Goal: Transaction & Acquisition: Purchase product/service

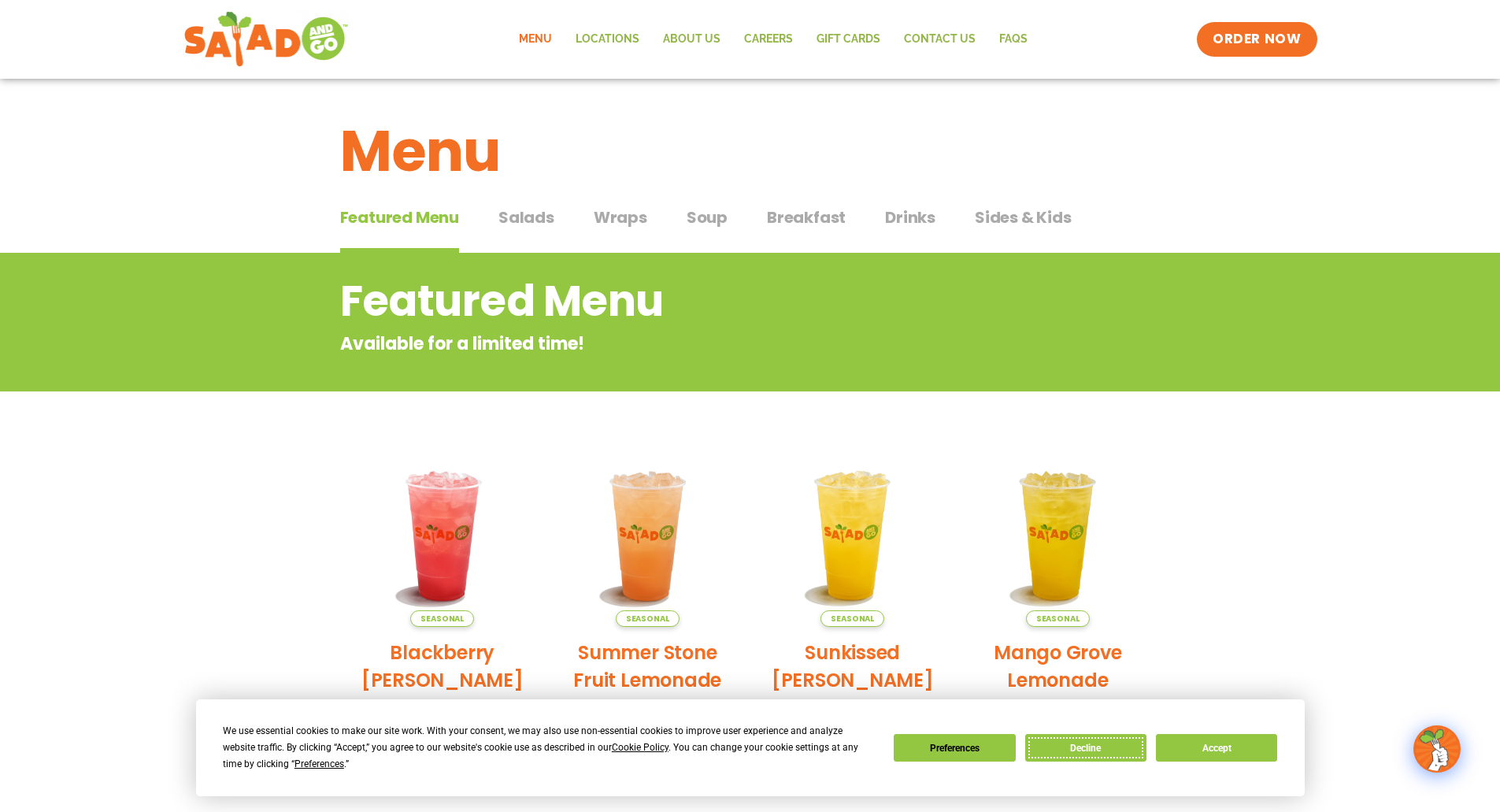
click at [1092, 746] on button "Decline" at bounding box center [1086, 747] width 121 height 27
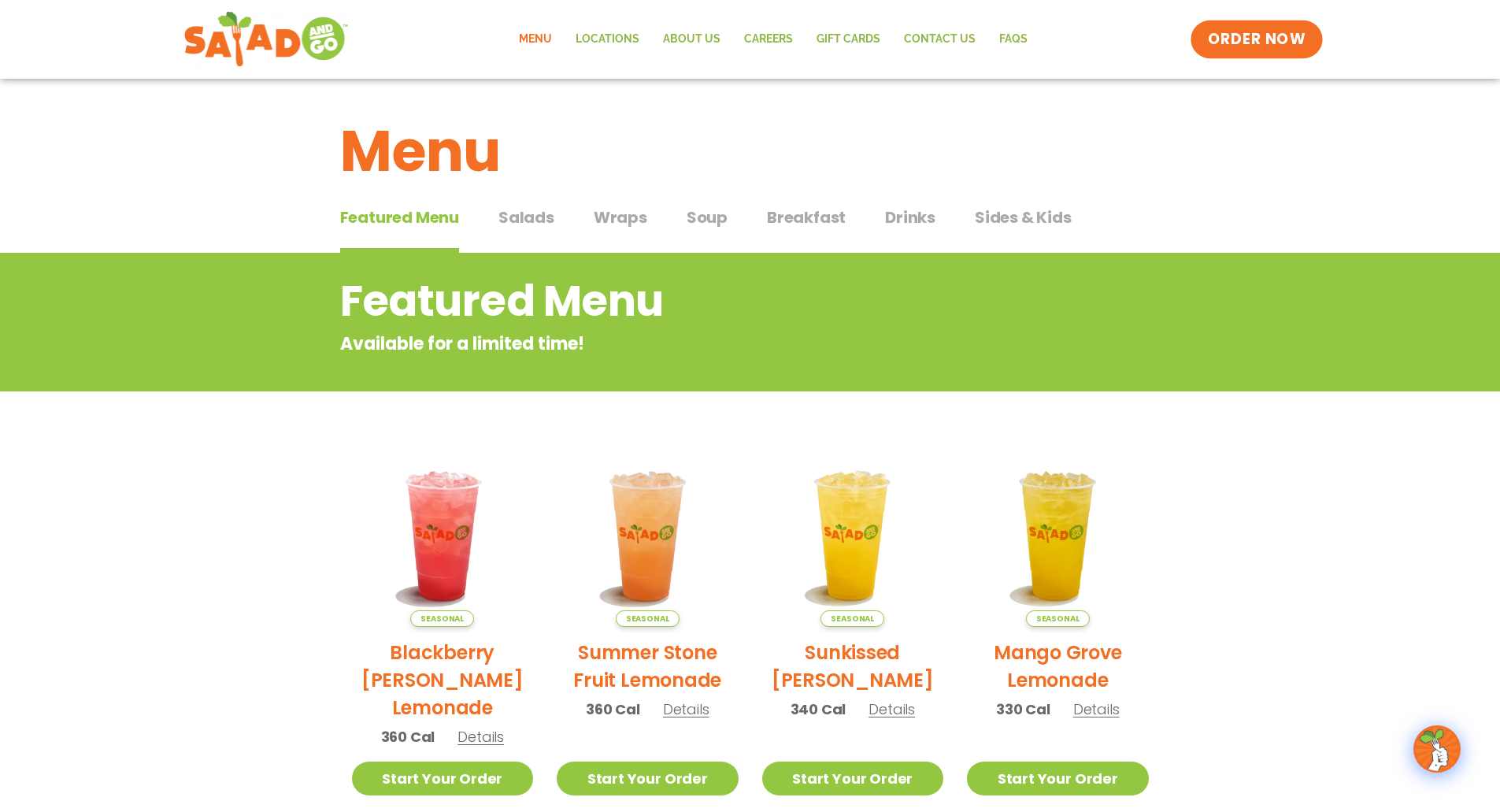
click at [1253, 44] on span "ORDER NOW" at bounding box center [1257, 39] width 98 height 21
click at [535, 37] on link "Menu" at bounding box center [535, 40] width 56 height 36
click at [1259, 46] on span "ORDER NOW" at bounding box center [1257, 39] width 98 height 21
